Goal: Transaction & Acquisition: Purchase product/service

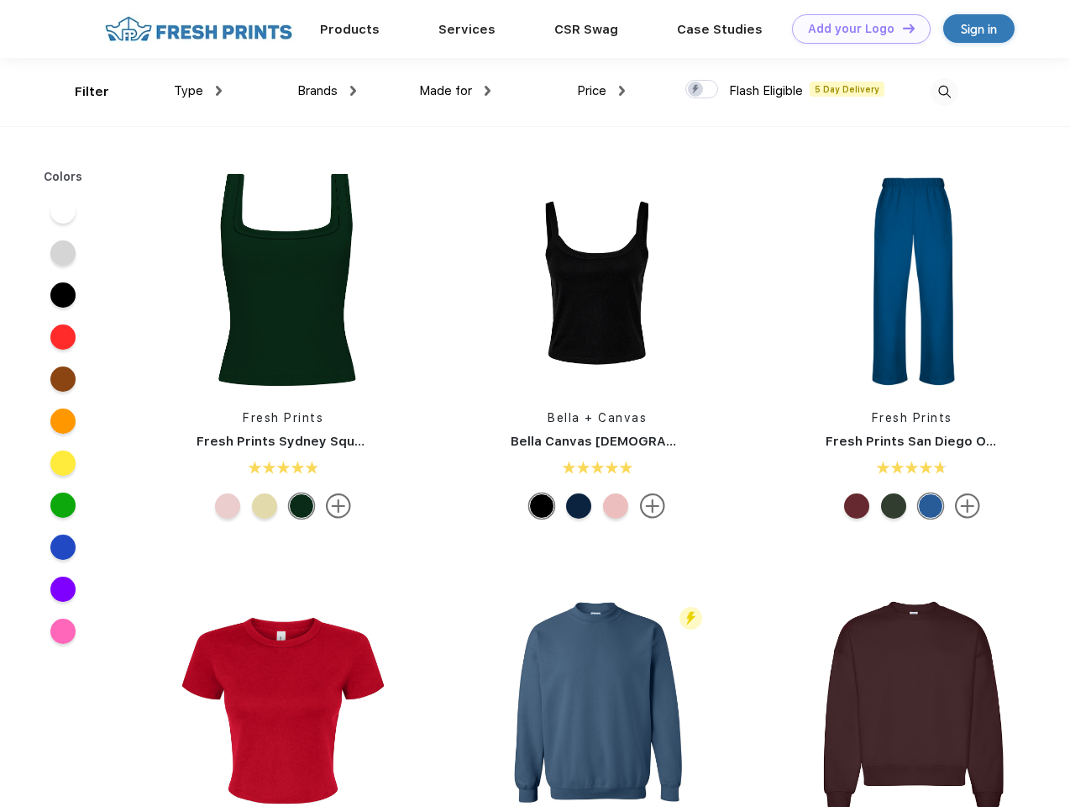
scroll to position [1, 0]
click at [855, 29] on link "Add your Logo Design Tool" at bounding box center [861, 28] width 139 height 29
click at [0, 0] on div "Design Tool" at bounding box center [0, 0] width 0 height 0
click at [901, 28] on link "Add your Logo Design Tool" at bounding box center [861, 28] width 139 height 29
click at [81, 92] on div "Filter" at bounding box center [92, 91] width 34 height 19
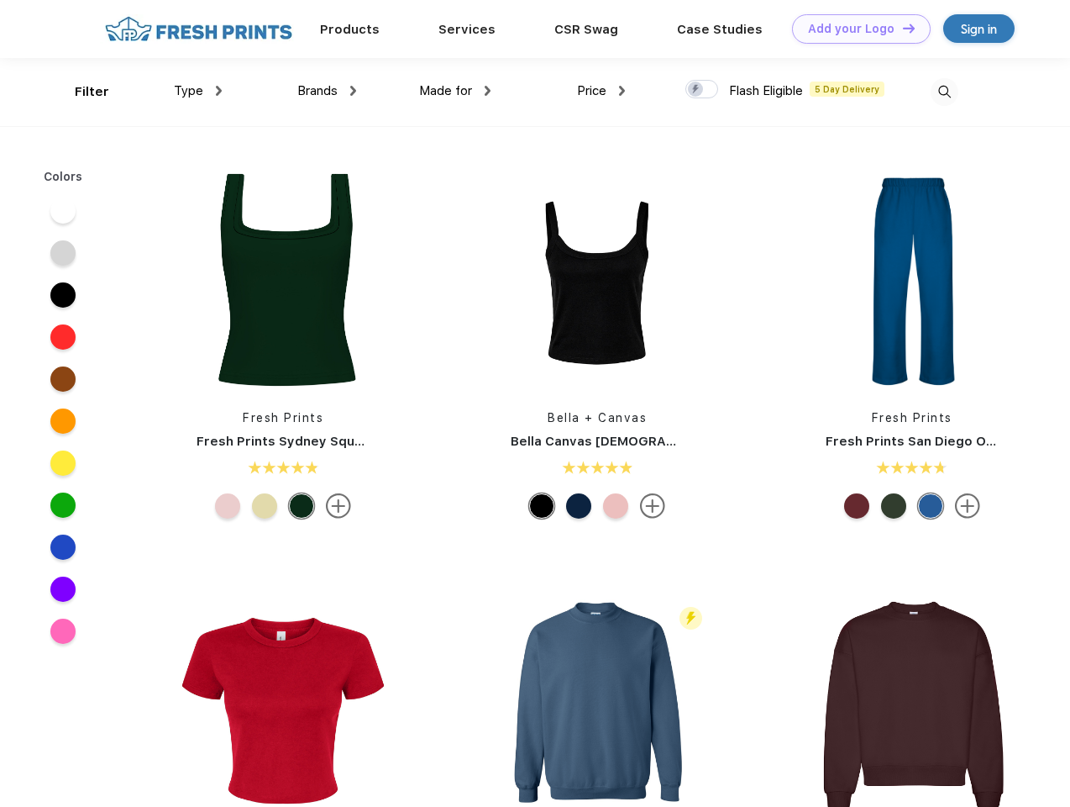
click at [198, 91] on span "Type" at bounding box center [188, 90] width 29 height 15
click at [327, 91] on span "Brands" at bounding box center [317, 90] width 40 height 15
click at [455, 91] on span "Made for" at bounding box center [445, 90] width 53 height 15
click at [602, 91] on span "Price" at bounding box center [591, 90] width 29 height 15
click at [702, 90] on div at bounding box center [702, 89] width 33 height 18
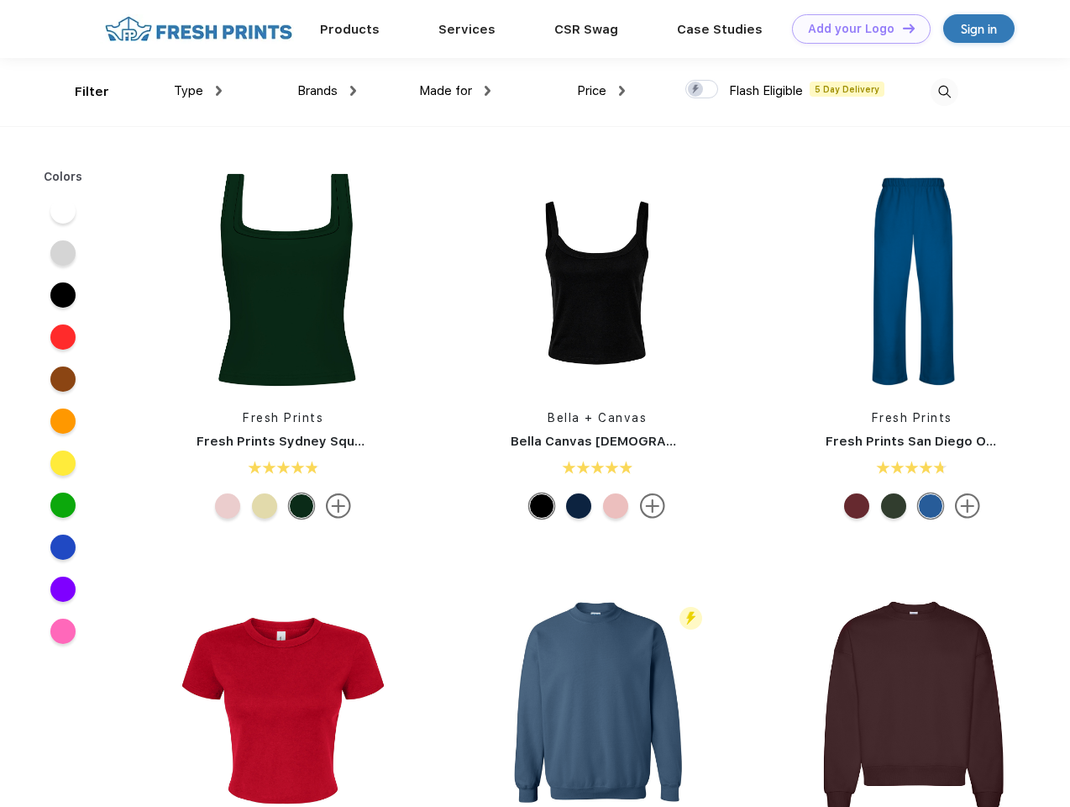
click at [696, 90] on input "checkbox" at bounding box center [691, 84] width 11 height 11
click at [944, 92] on img at bounding box center [945, 92] width 28 height 28
